Goal: Navigation & Orientation: Find specific page/section

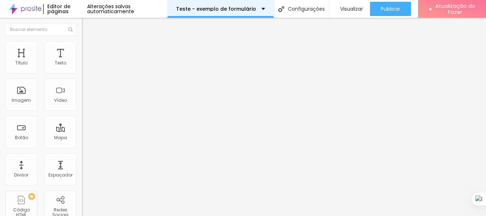
click at [258, 9] on div "Teste - exemplo de formulário" at bounding box center [220, 8] width 89 height 5
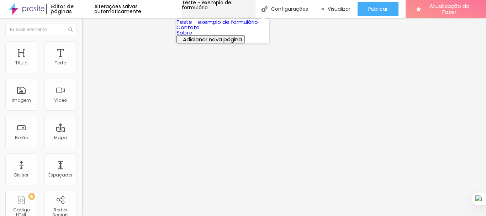
click at [255, 9] on div "Teste - exemplo de formulário" at bounding box center [219, 5] width 74 height 10
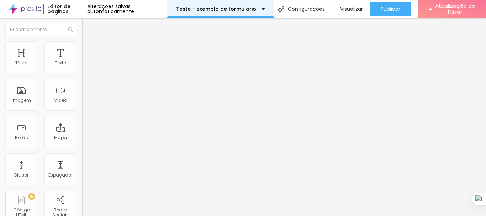
click at [256, 9] on div "Teste - exemplo de formulário" at bounding box center [220, 8] width 89 height 5
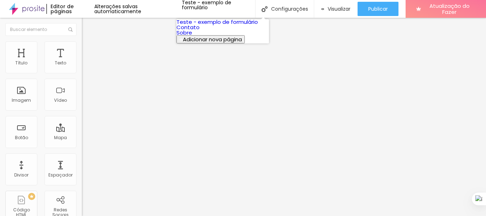
click at [192, 36] on link "Sobre" at bounding box center [184, 32] width 16 height 7
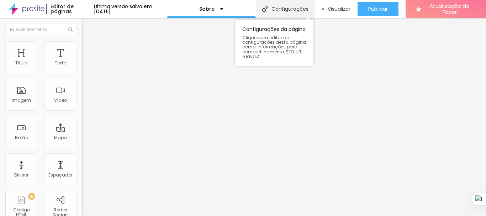
click at [282, 7] on font "Configurações" at bounding box center [289, 8] width 37 height 7
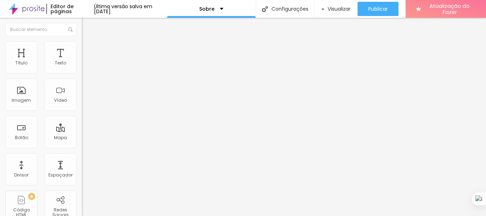
click at [229, 10] on div "Sobre" at bounding box center [211, 9] width 89 height 18
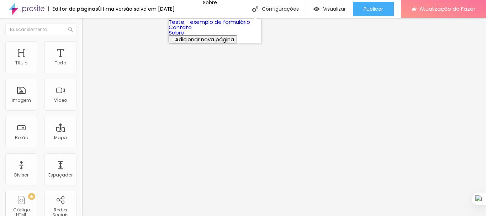
click at [192, 31] on link "Contato" at bounding box center [180, 26] width 23 height 7
